Goal: Task Accomplishment & Management: Use online tool/utility

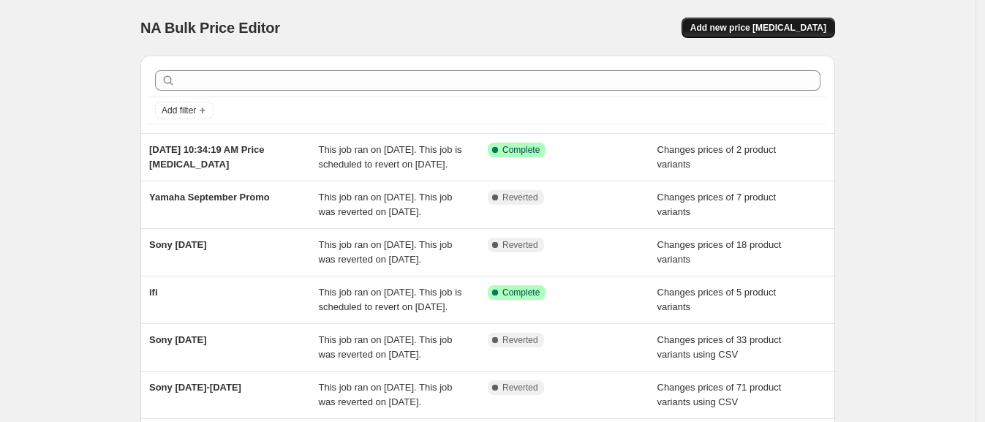
click at [775, 24] on span "Add new price [MEDICAL_DATA]" at bounding box center [758, 28] width 136 height 12
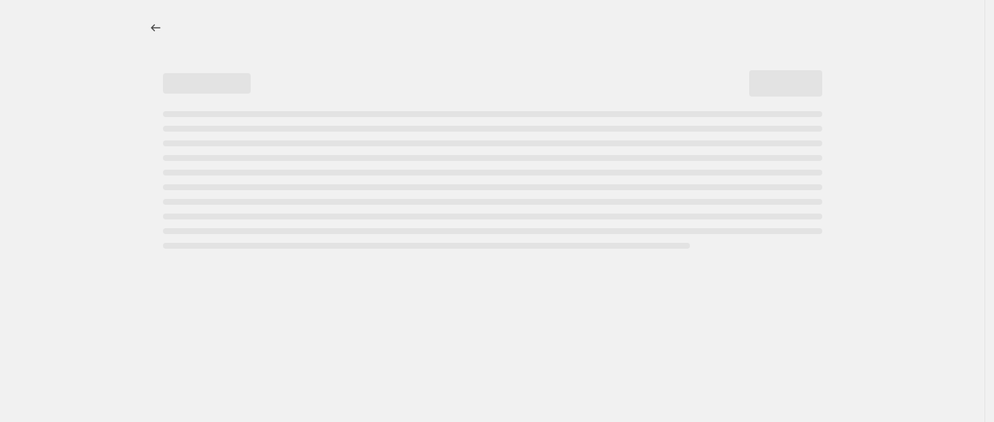
select select "percentage"
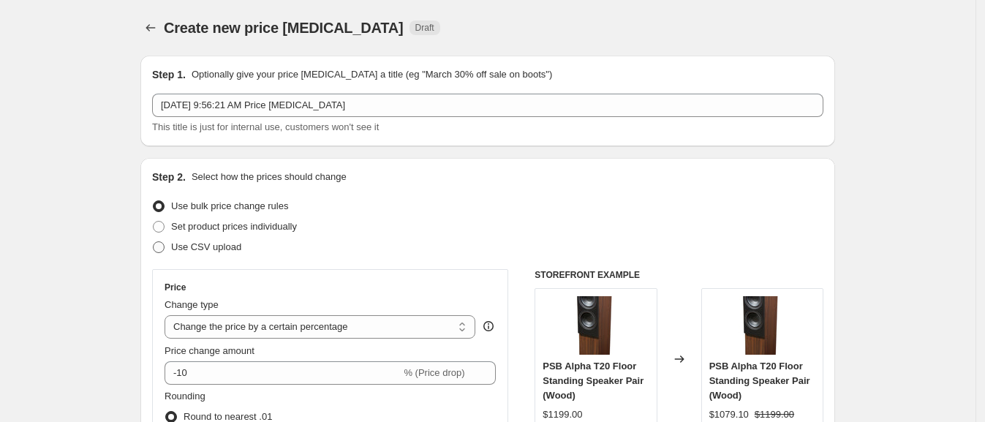
click at [233, 251] on span "Use CSV upload" at bounding box center [206, 246] width 70 height 11
click at [154, 242] on input "Use CSV upload" at bounding box center [153, 241] width 1 height 1
radio input "true"
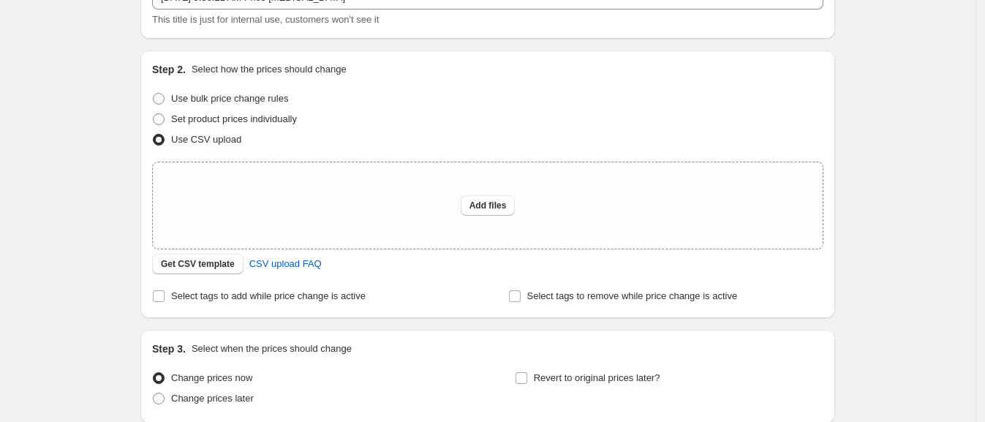
scroll to position [110, 0]
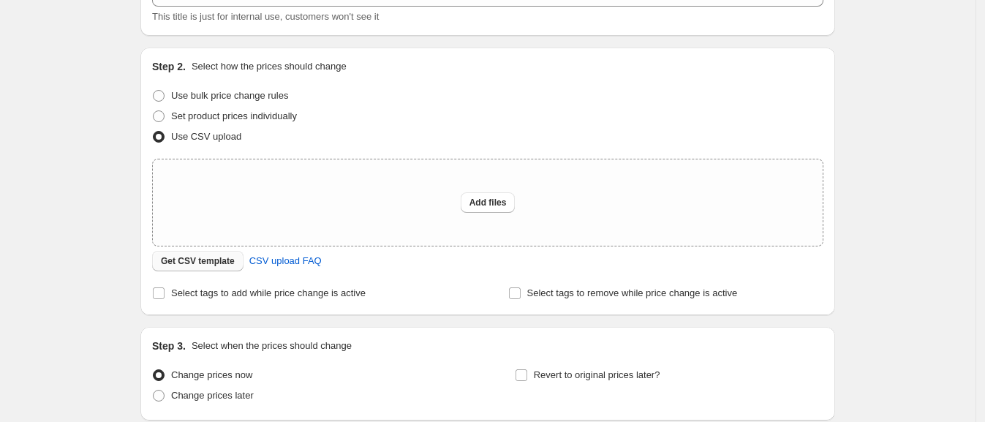
click at [221, 260] on span "Get CSV template" at bounding box center [198, 261] width 74 height 12
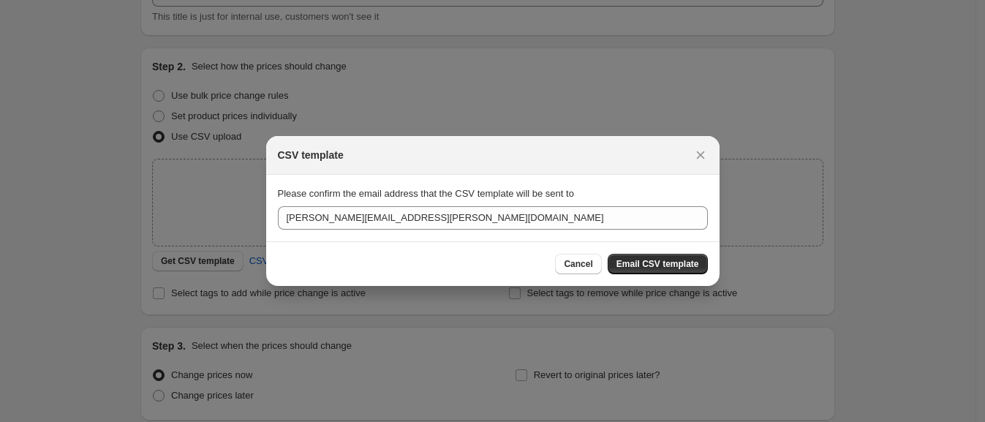
click at [653, 276] on div "Cancel Email CSV template" at bounding box center [492, 263] width 453 height 45
click at [656, 262] on span "Email CSV template" at bounding box center [657, 264] width 83 height 12
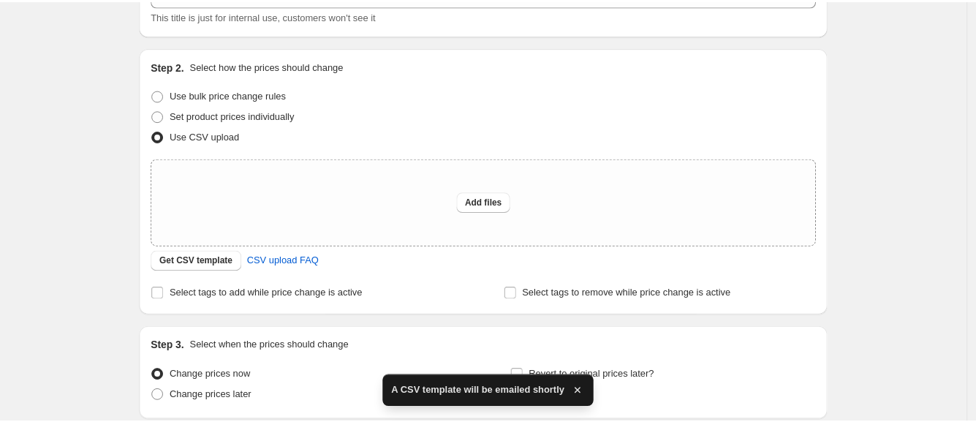
scroll to position [0, 0]
